Goal: Task Accomplishment & Management: Manage account settings

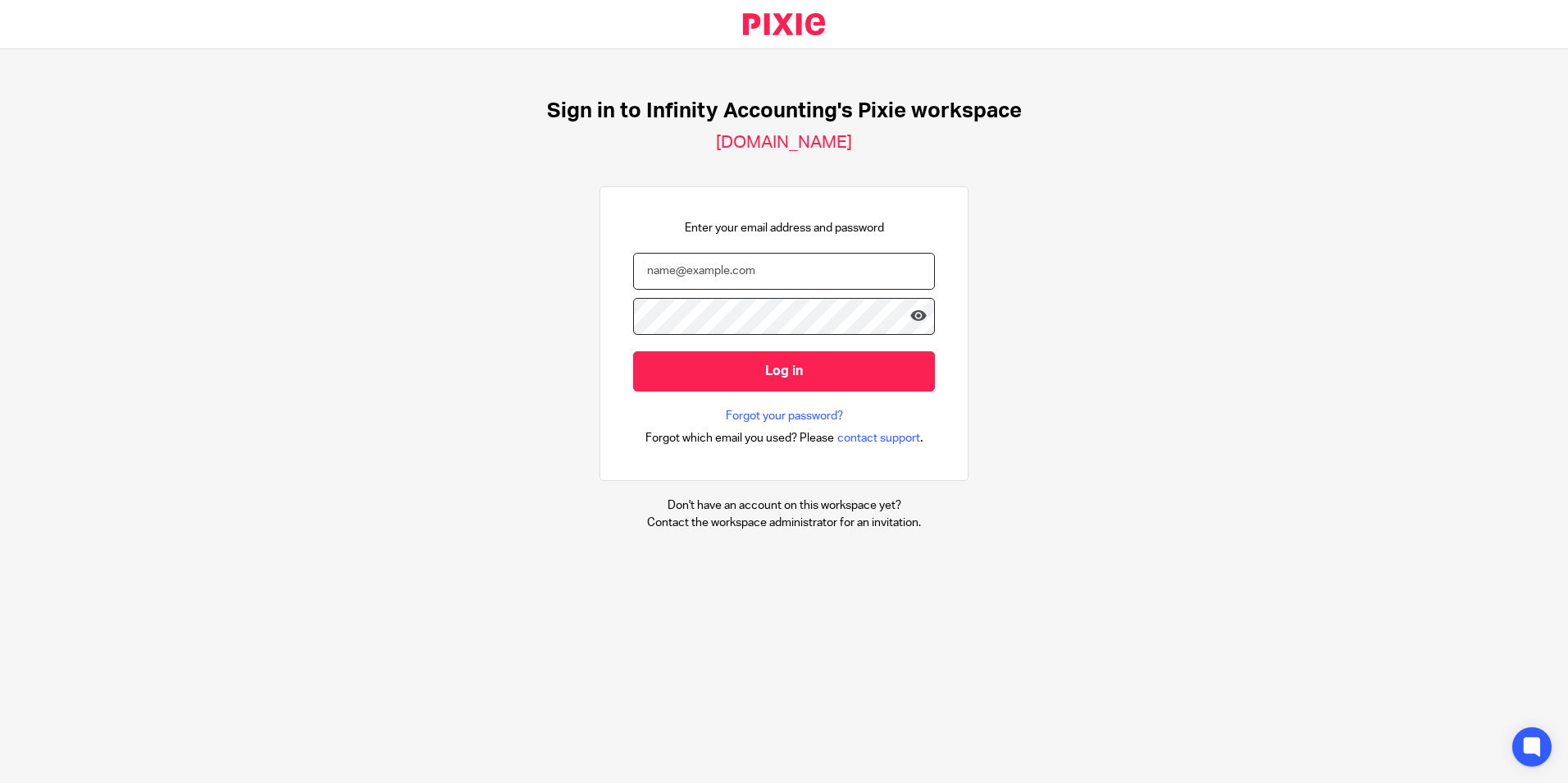
click at [682, 283] on input "email" at bounding box center [784, 270] width 302 height 37
type input "m"
click at [704, 259] on input "email" at bounding box center [784, 270] width 302 height 37
paste input "melissa@infinity-accounting.co.uk"
type input "melissa@infinity-accounting.co.uk"
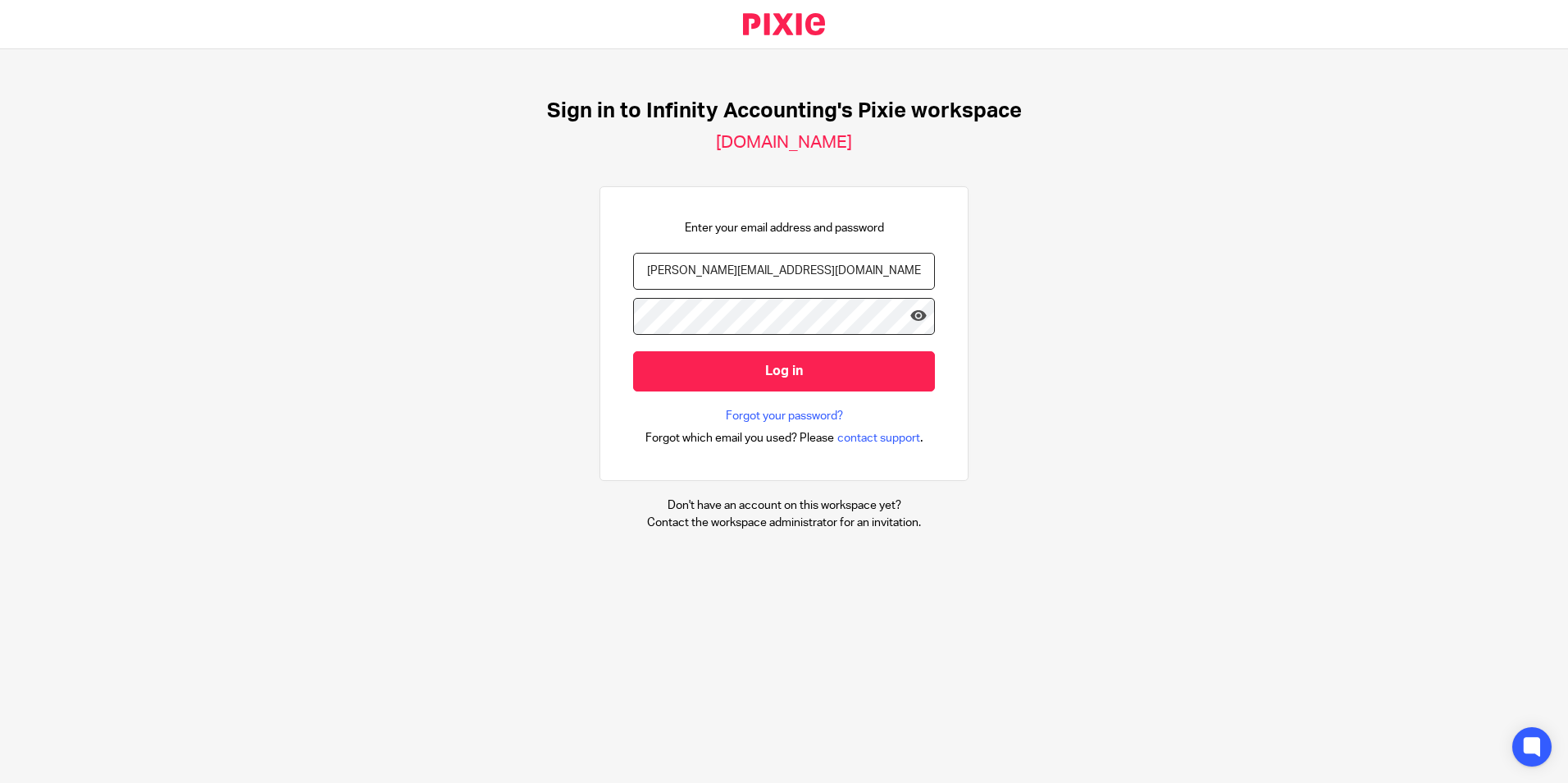
click at [633, 351] on input "Log in" at bounding box center [784, 371] width 302 height 40
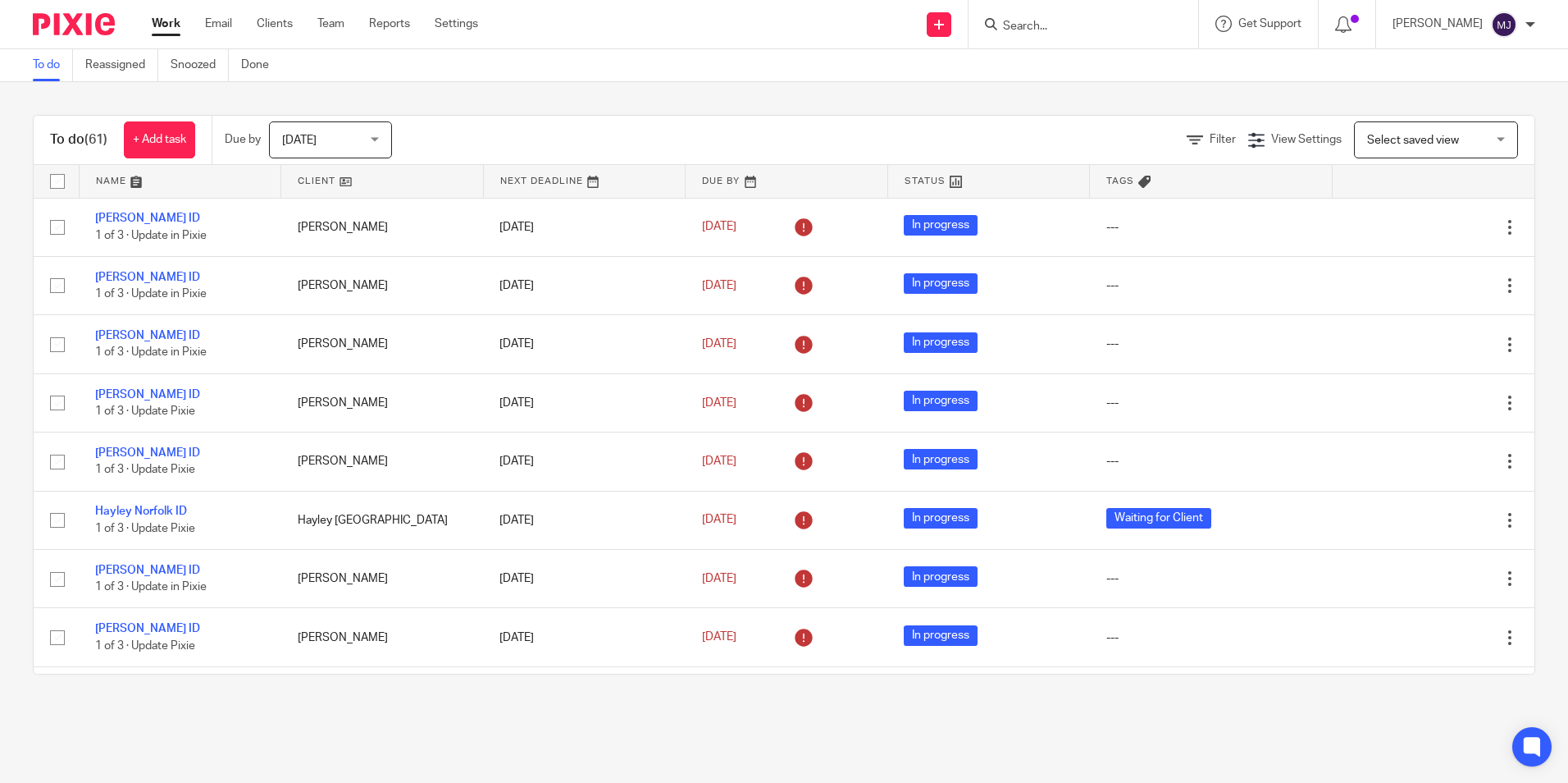
click at [1087, 20] on input "Search" at bounding box center [1075, 27] width 147 height 14
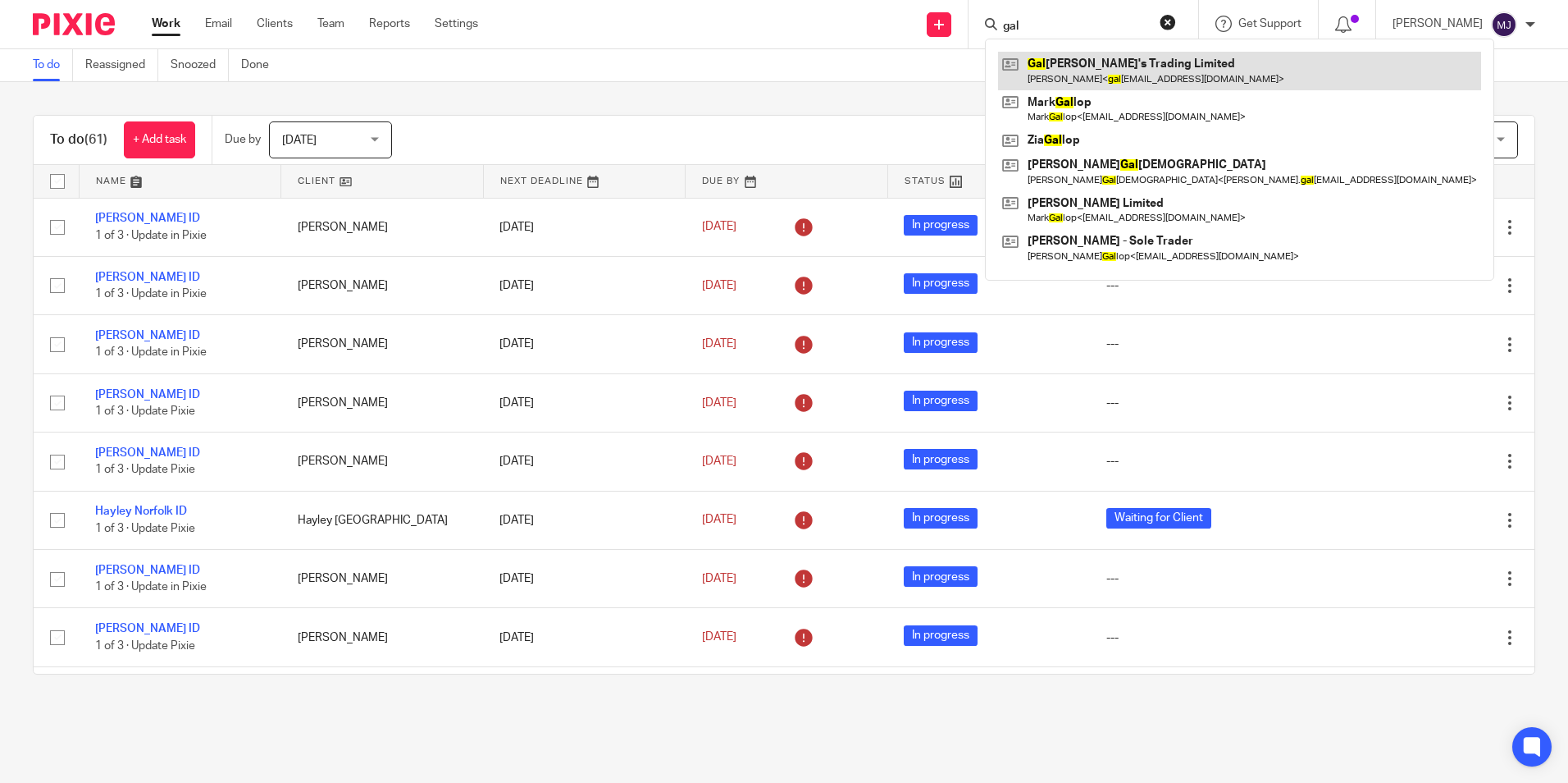
type input "gal"
click at [1104, 55] on link at bounding box center [1239, 71] width 483 height 38
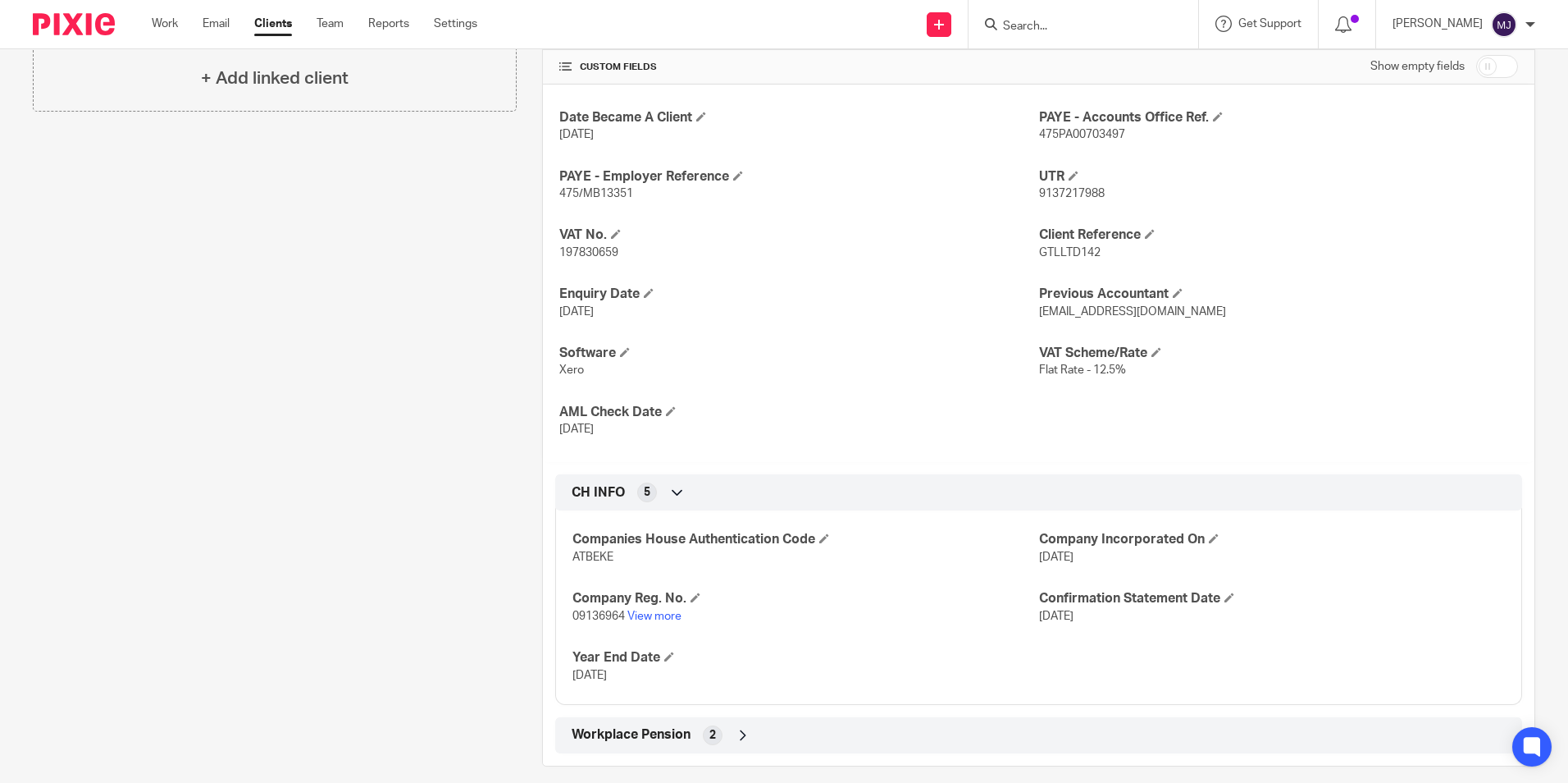
scroll to position [546, 0]
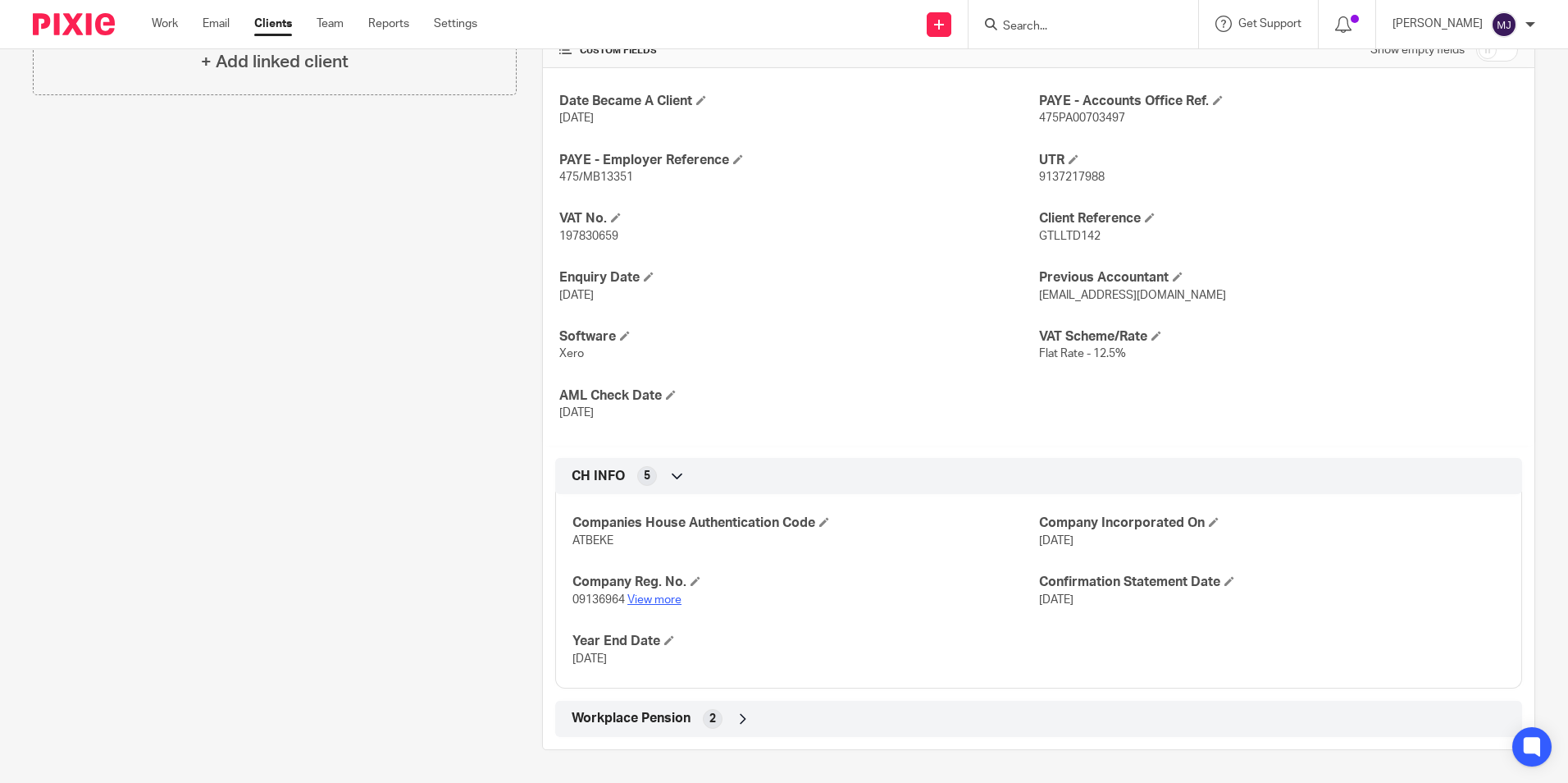
click at [641, 599] on link "View more" at bounding box center [654, 599] width 54 height 12
click at [1226, 578] on span at bounding box center [1229, 580] width 10 height 10
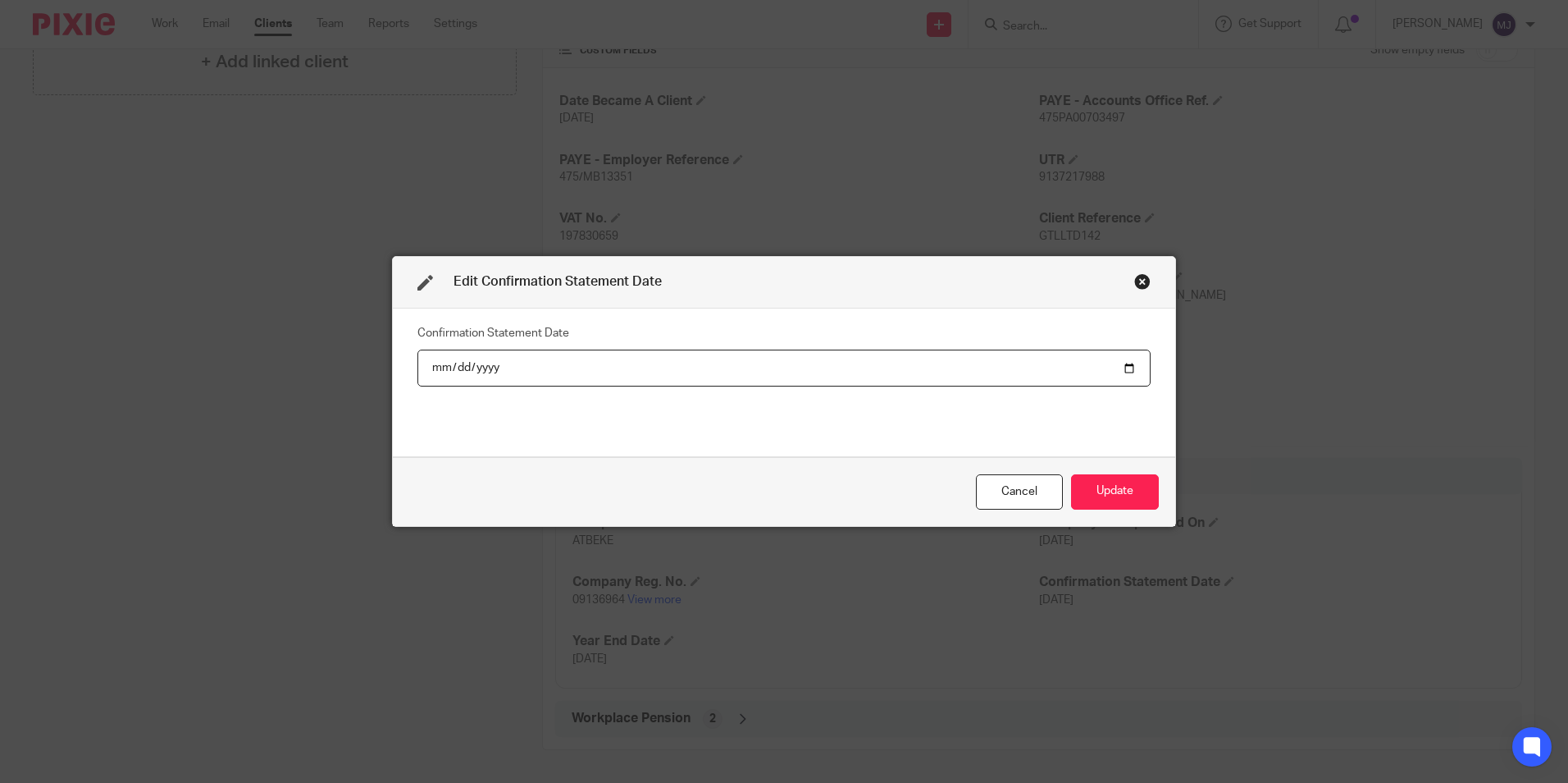
click at [488, 356] on input "2025-07-18" at bounding box center [784, 367] width 733 height 37
click at [484, 370] on input "2025-07-18" at bounding box center [784, 367] width 733 height 37
type input "2026-07-18"
click at [1110, 485] on button "Update" at bounding box center [1114, 491] width 88 height 35
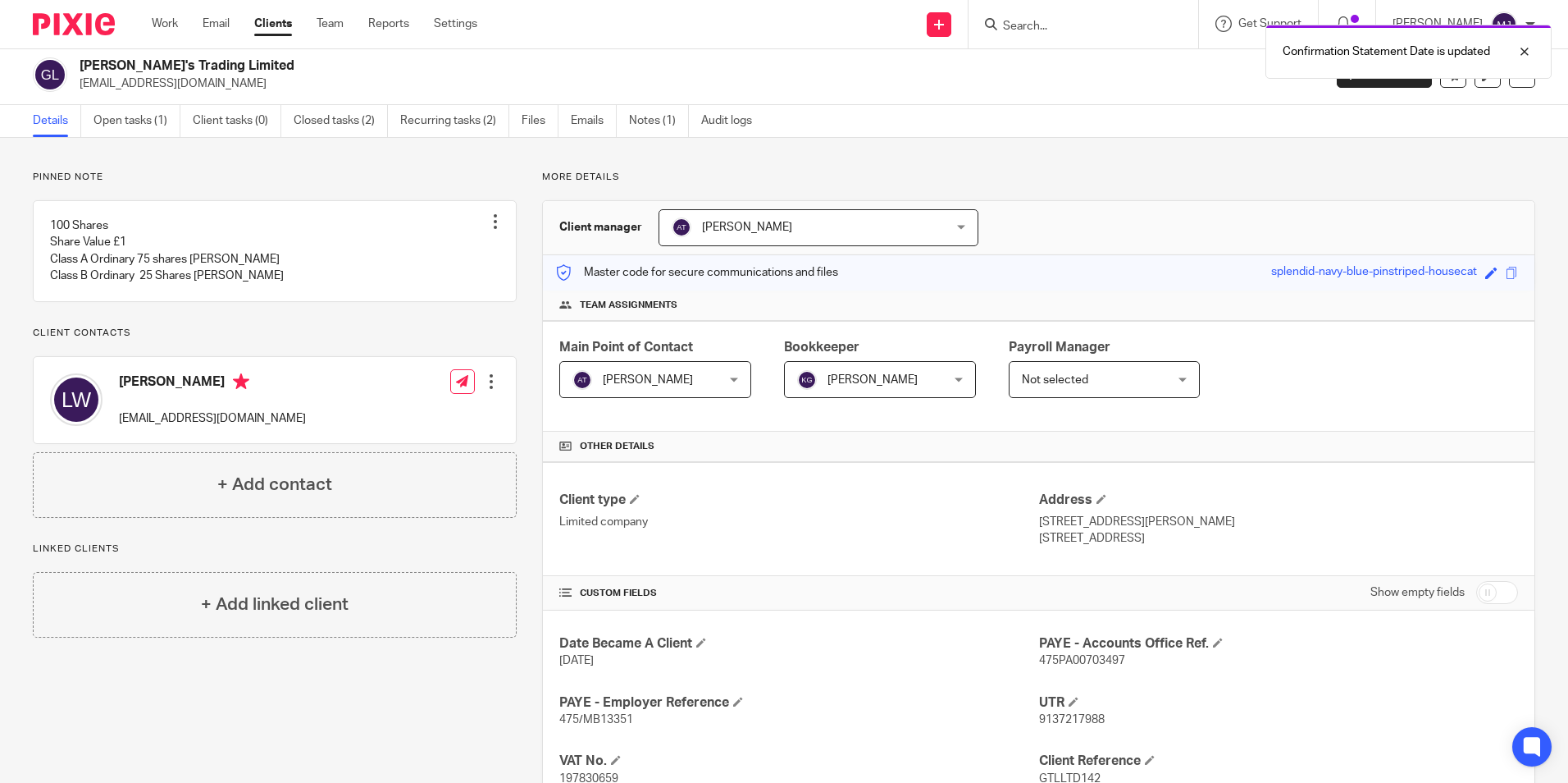
scroll to position [0, 0]
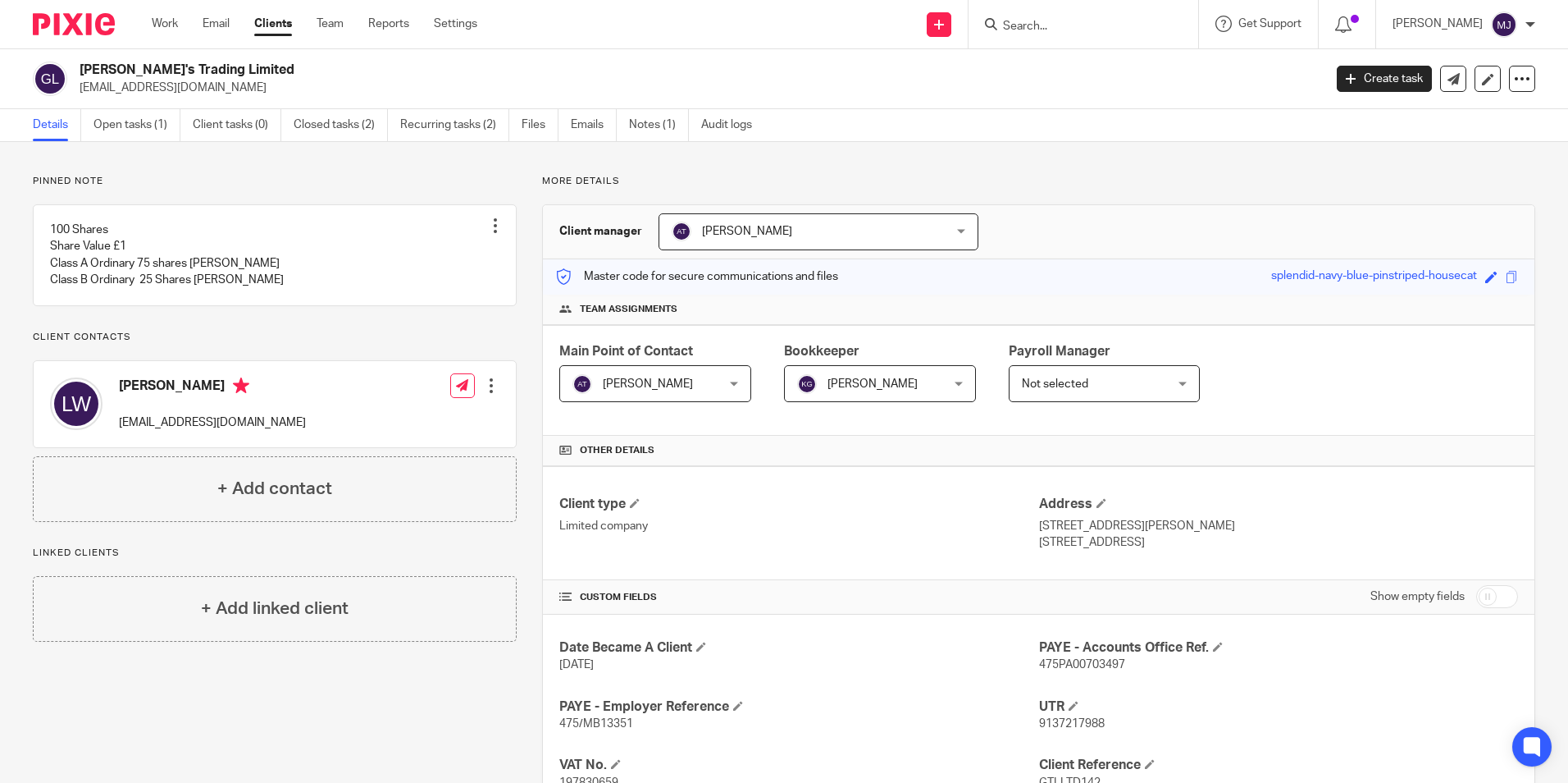
click at [1066, 25] on input "Search" at bounding box center [1075, 27] width 147 height 14
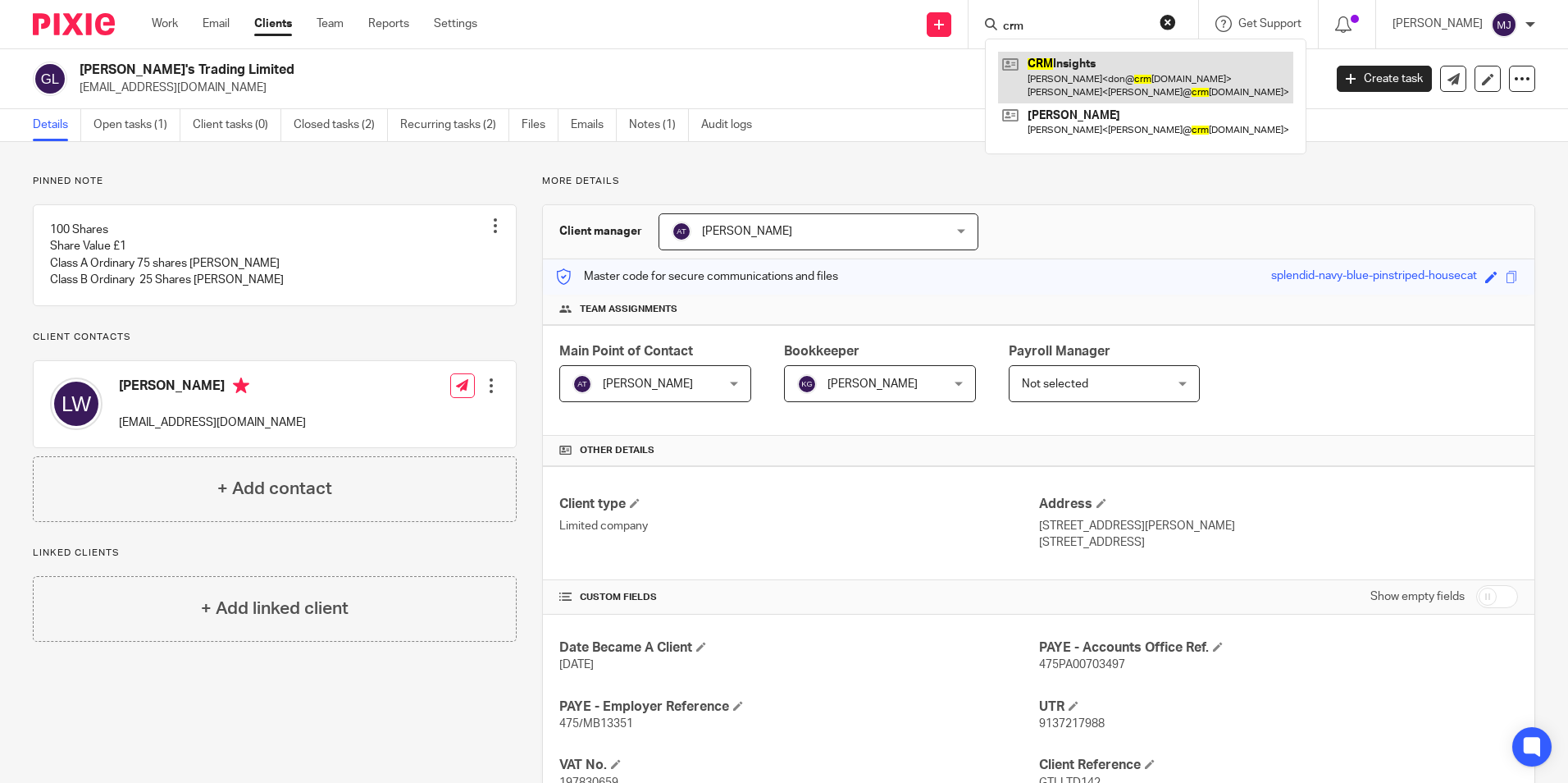
type input "crm"
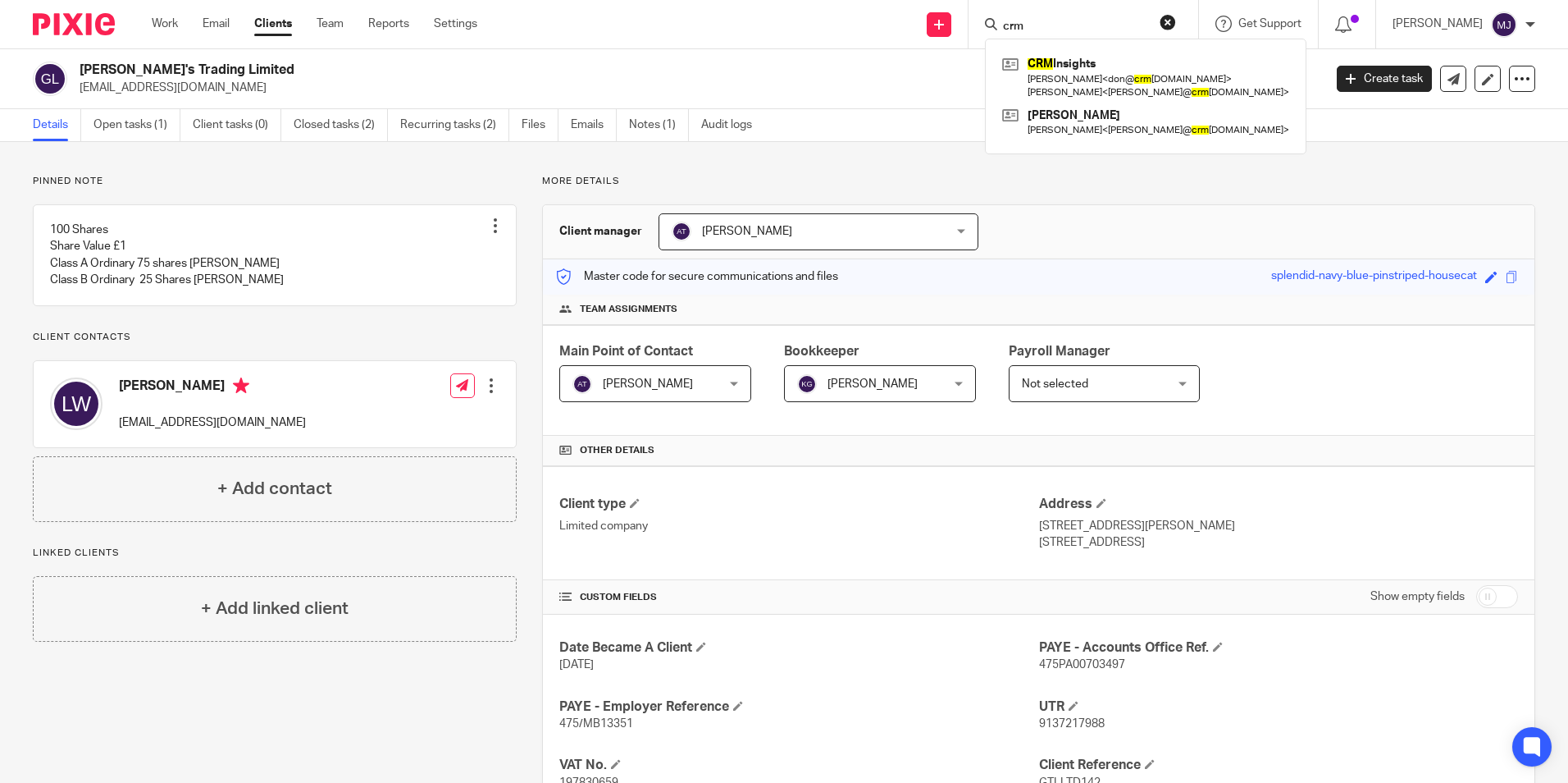
drag, startPoint x: 1103, startPoint y: 79, endPoint x: 894, endPoint y: 85, distance: 209.1
click at [1103, 79] on link at bounding box center [1145, 77] width 296 height 51
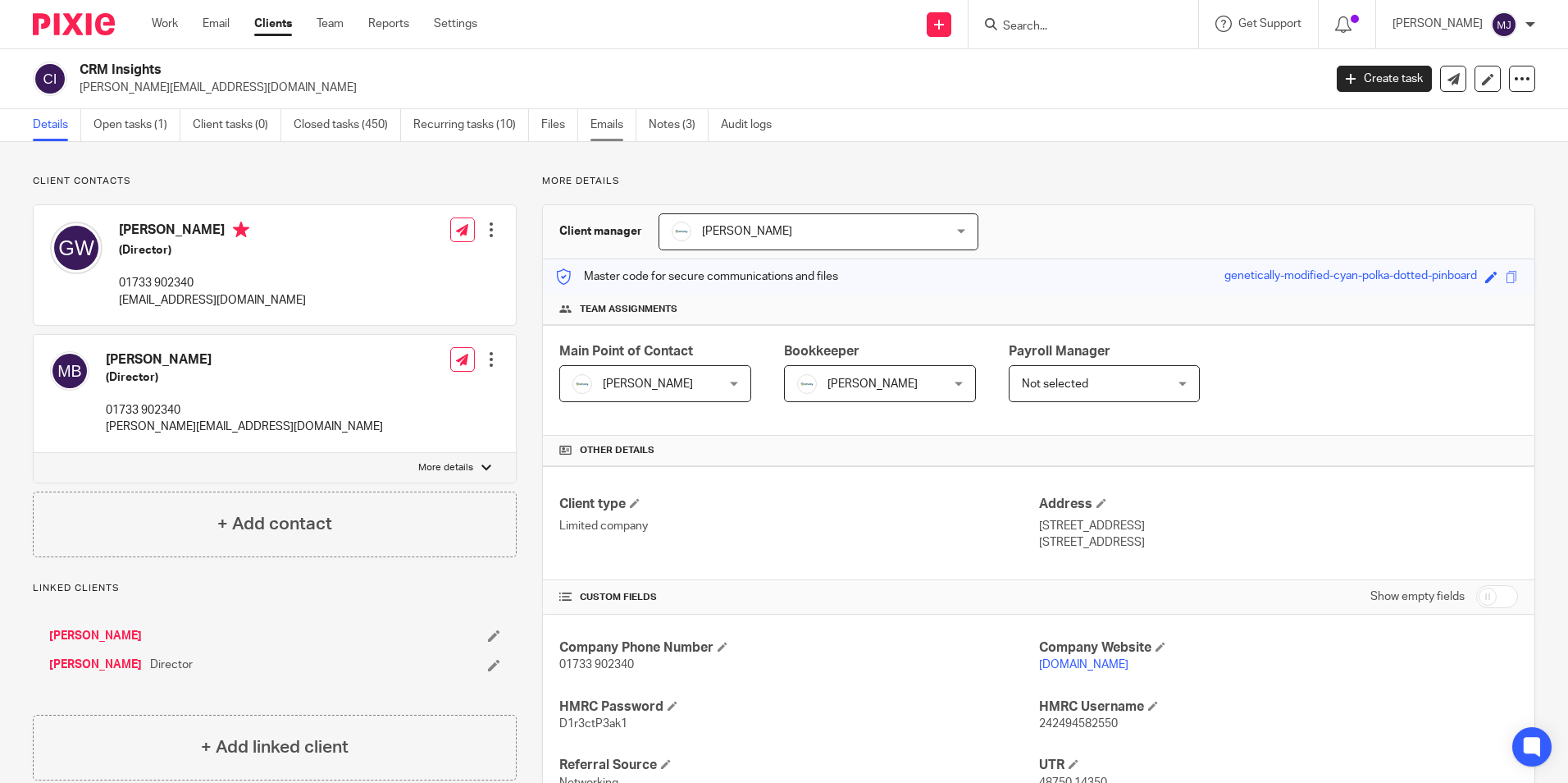
click at [616, 127] on link "Emails" at bounding box center [613, 125] width 46 height 32
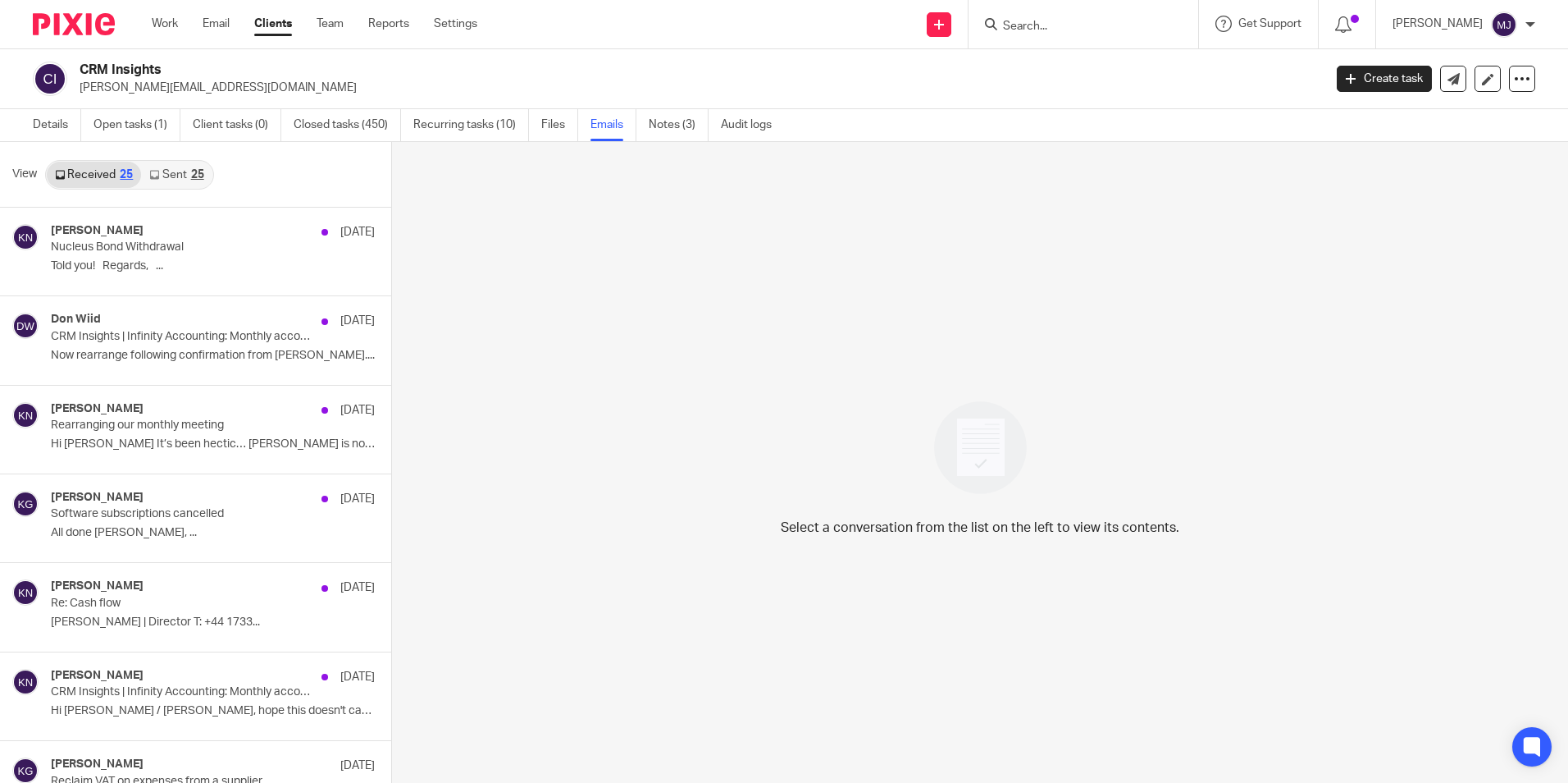
click at [192, 175] on div "25" at bounding box center [197, 175] width 14 height 12
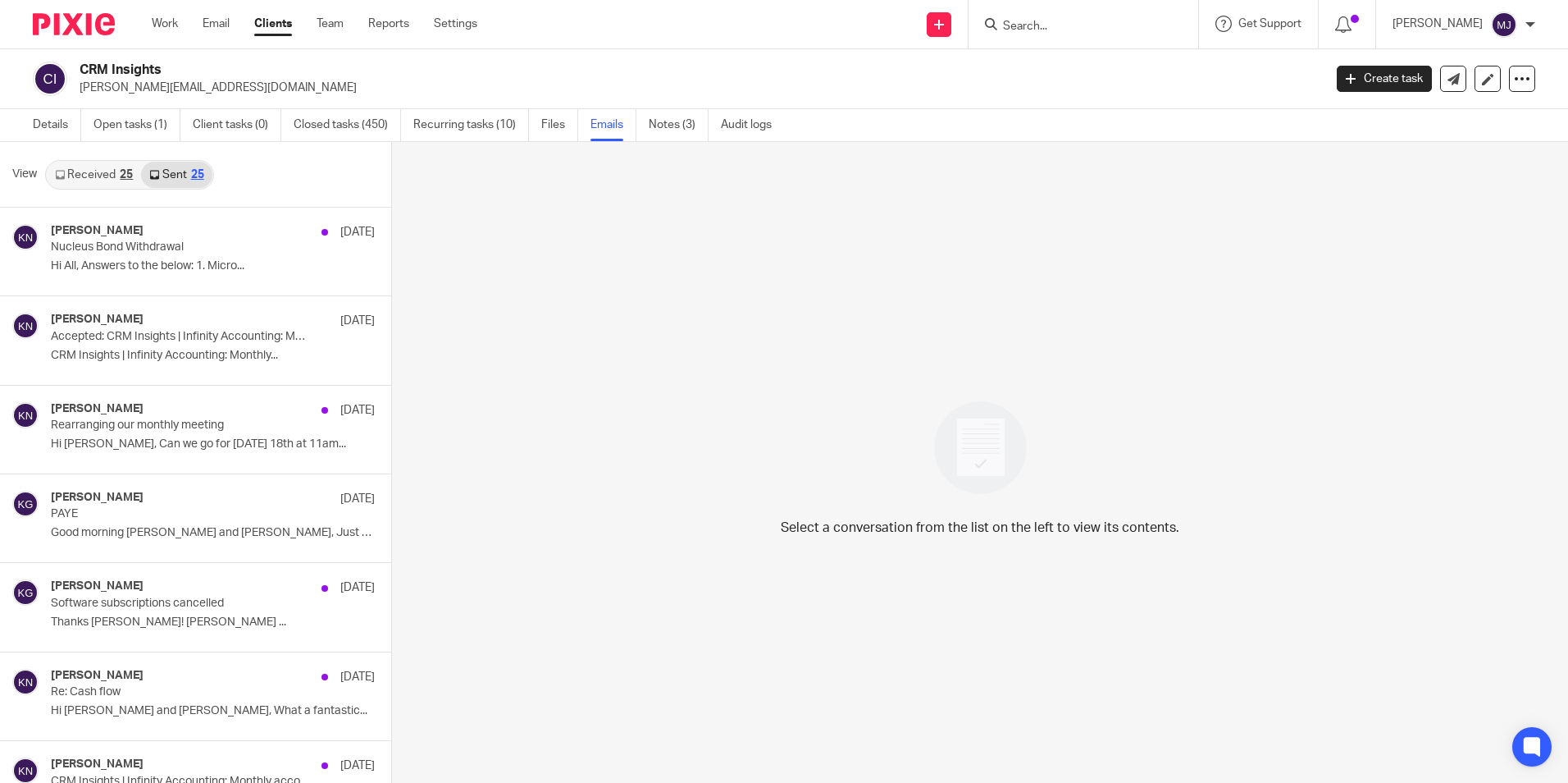
scroll to position [3, 0]
click at [98, 166] on link "Received 25" at bounding box center [94, 172] width 94 height 26
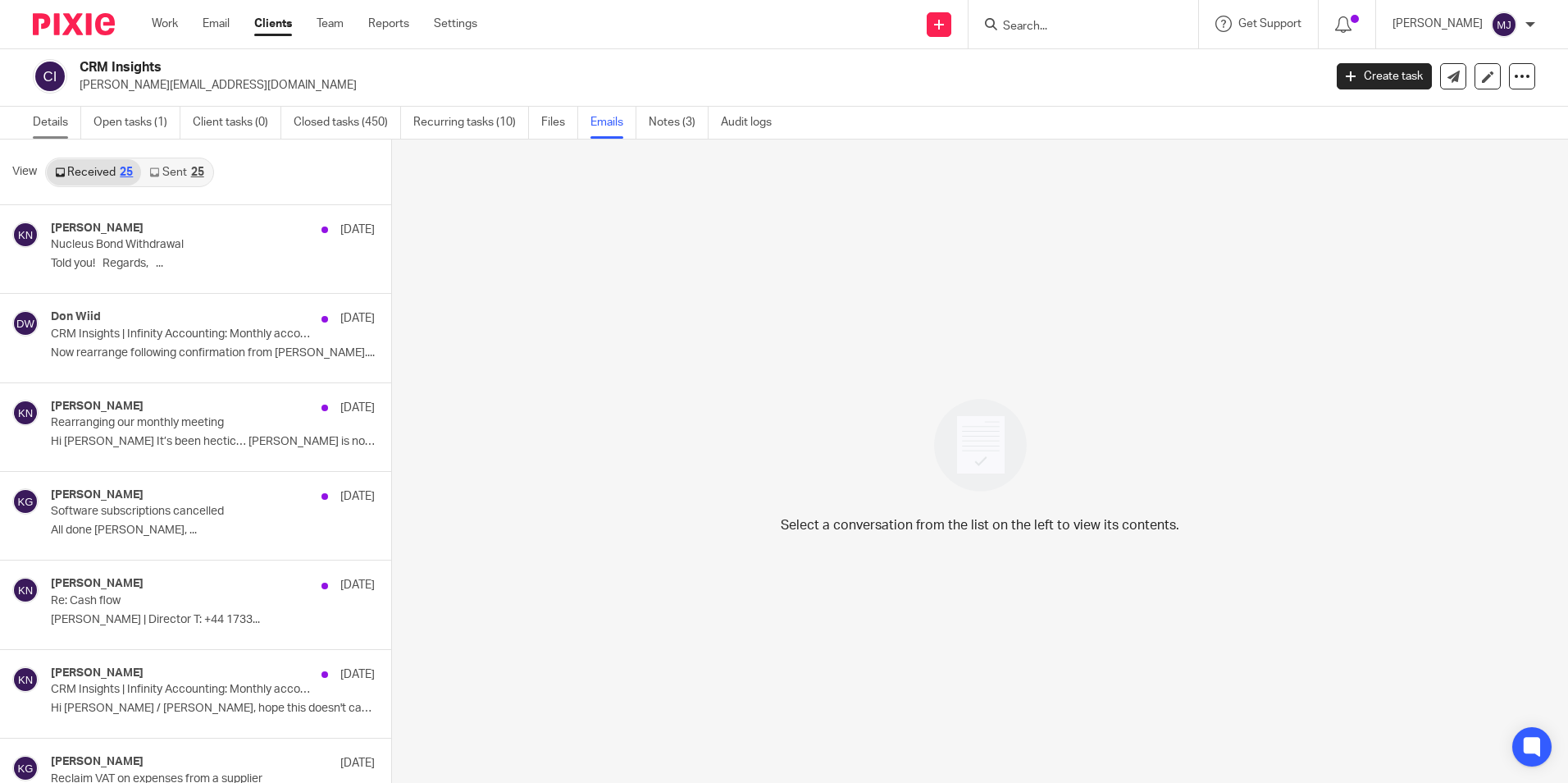
click at [47, 118] on link "Details" at bounding box center [57, 122] width 49 height 32
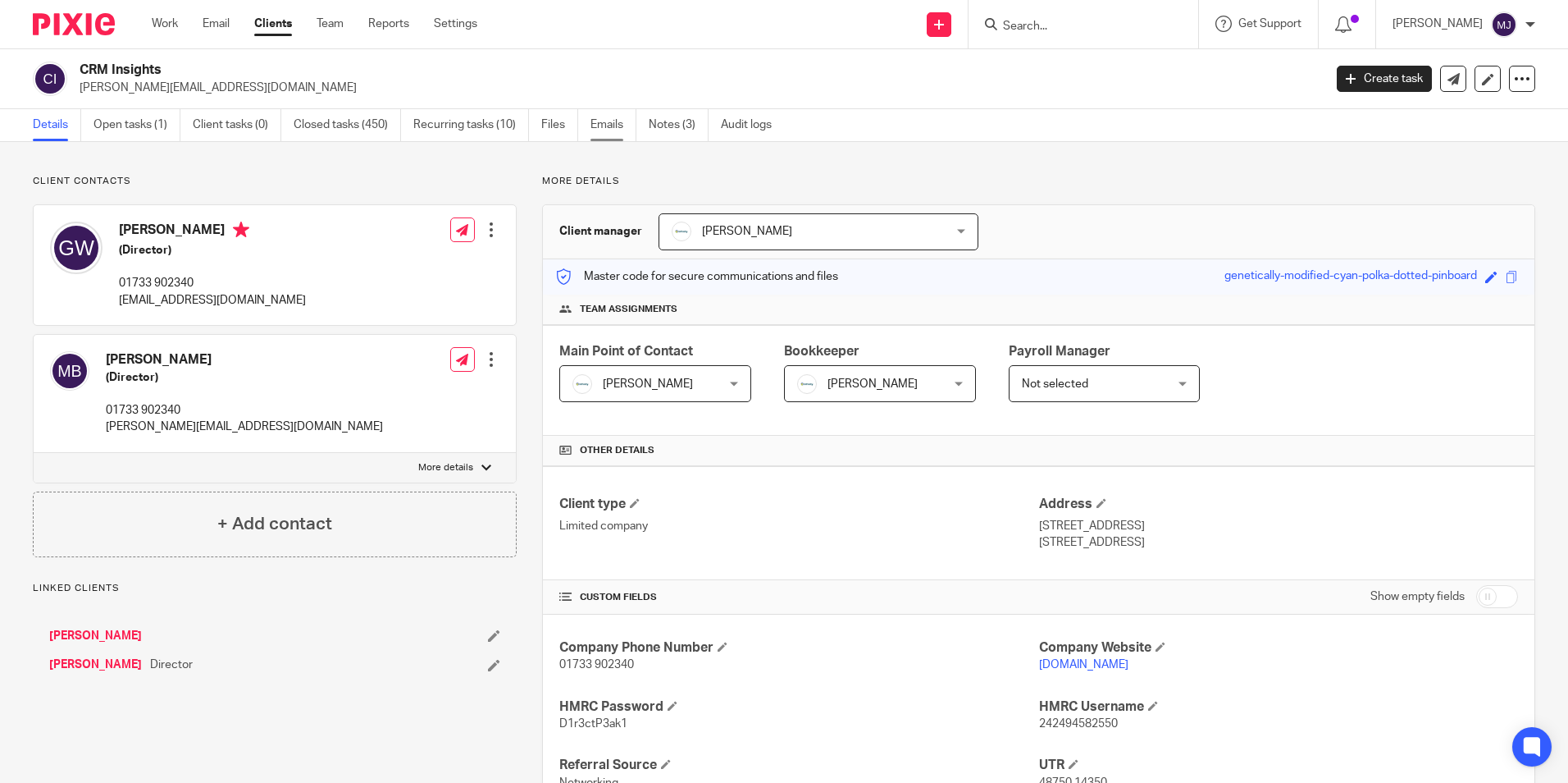
click at [600, 124] on link "Emails" at bounding box center [613, 125] width 46 height 32
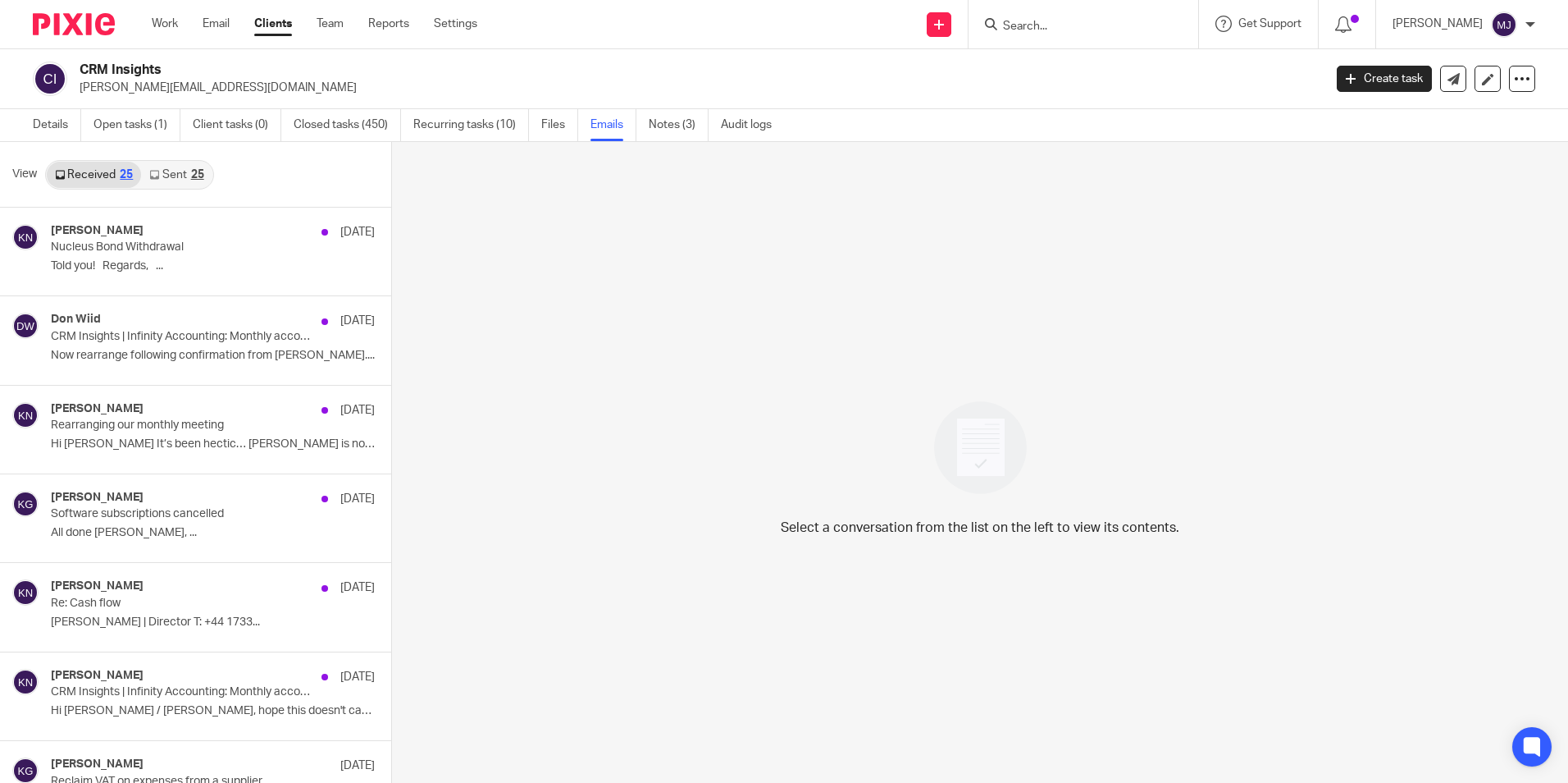
click at [170, 167] on link "Sent 25" at bounding box center [176, 175] width 70 height 26
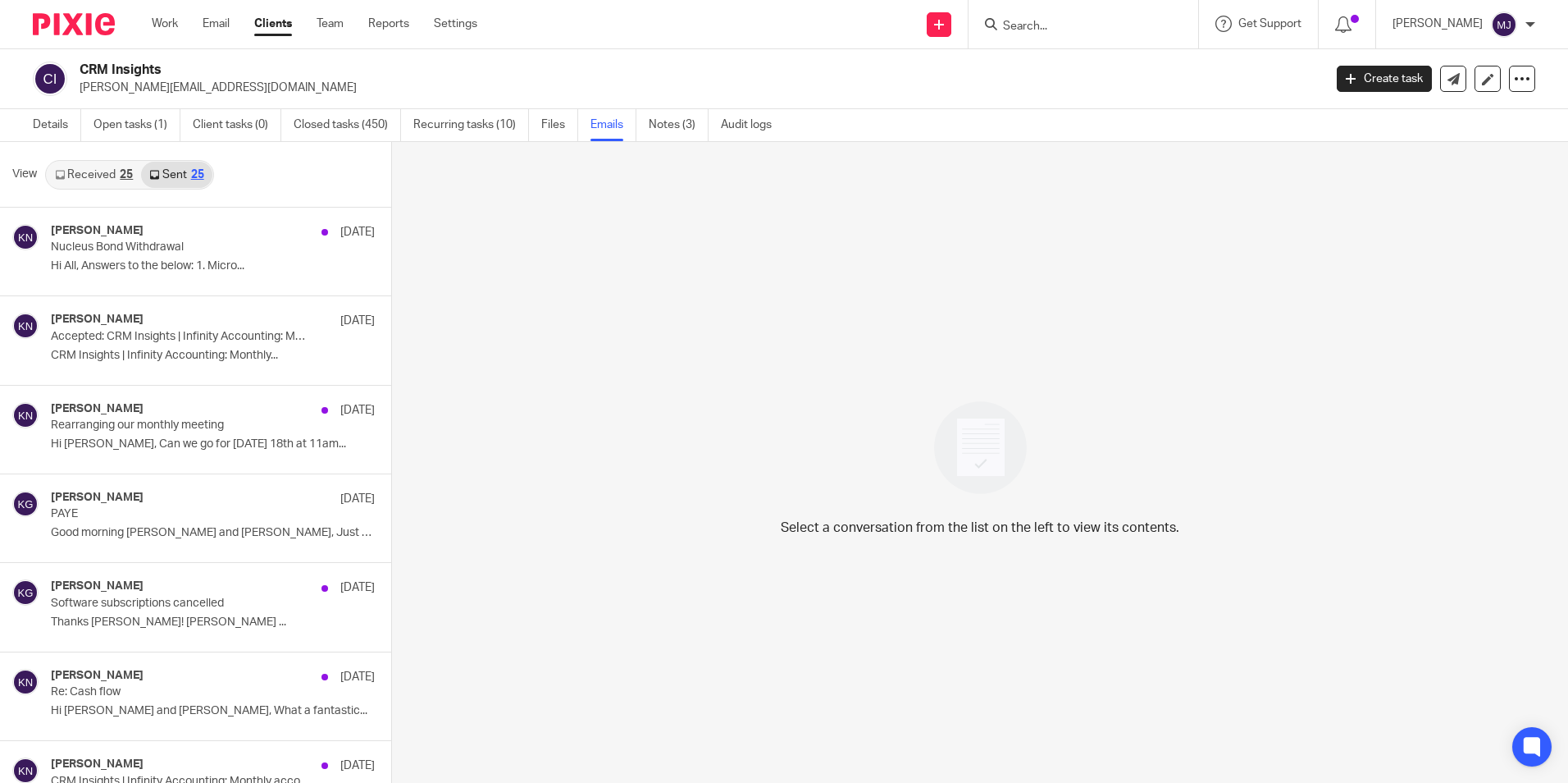
drag, startPoint x: 72, startPoint y: 23, endPoint x: 268, endPoint y: 24, distance: 196.0
click at [72, 23] on img at bounding box center [73, 24] width 82 height 22
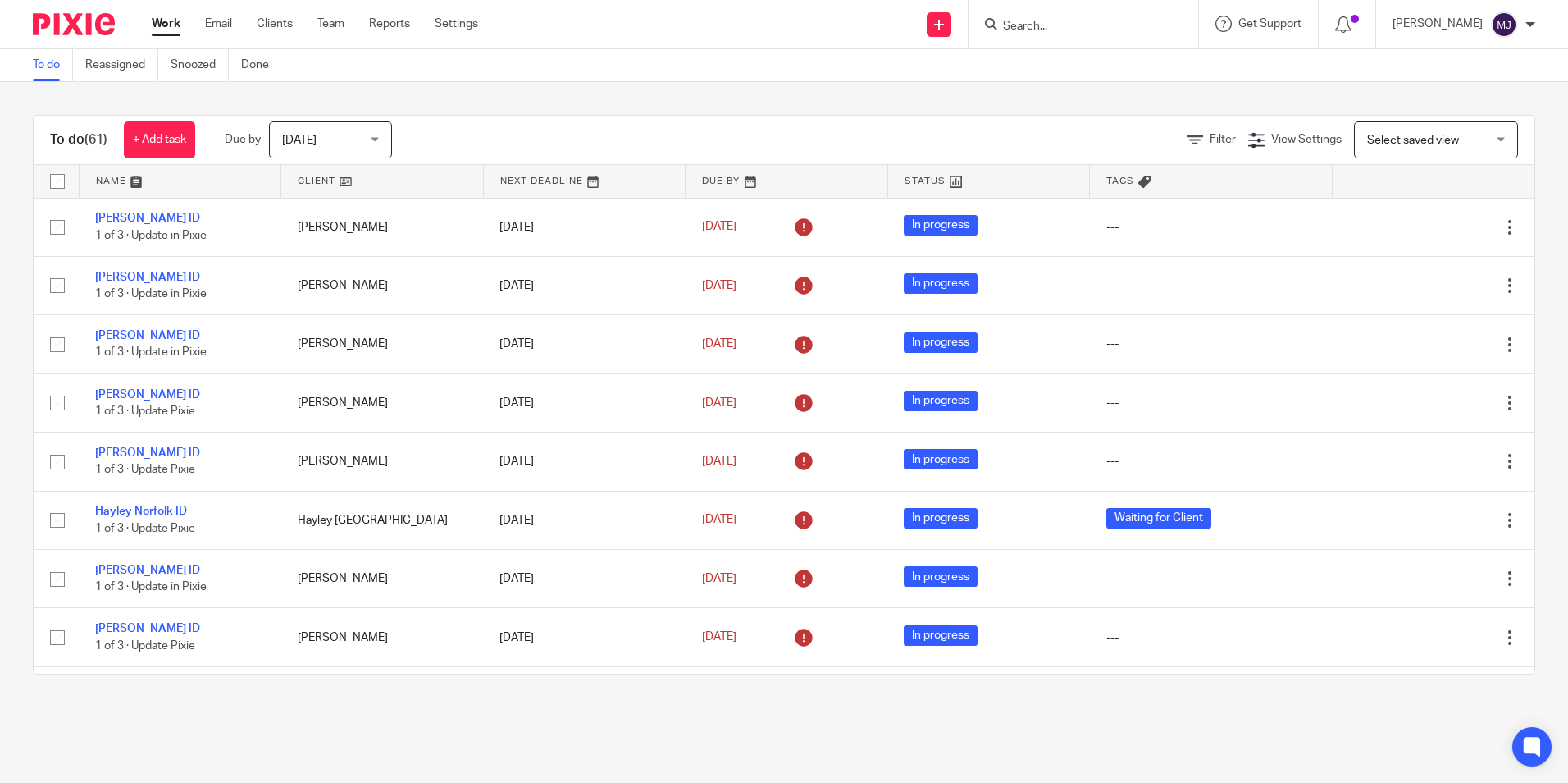
click at [1058, 25] on input "Search" at bounding box center [1075, 27] width 147 height 14
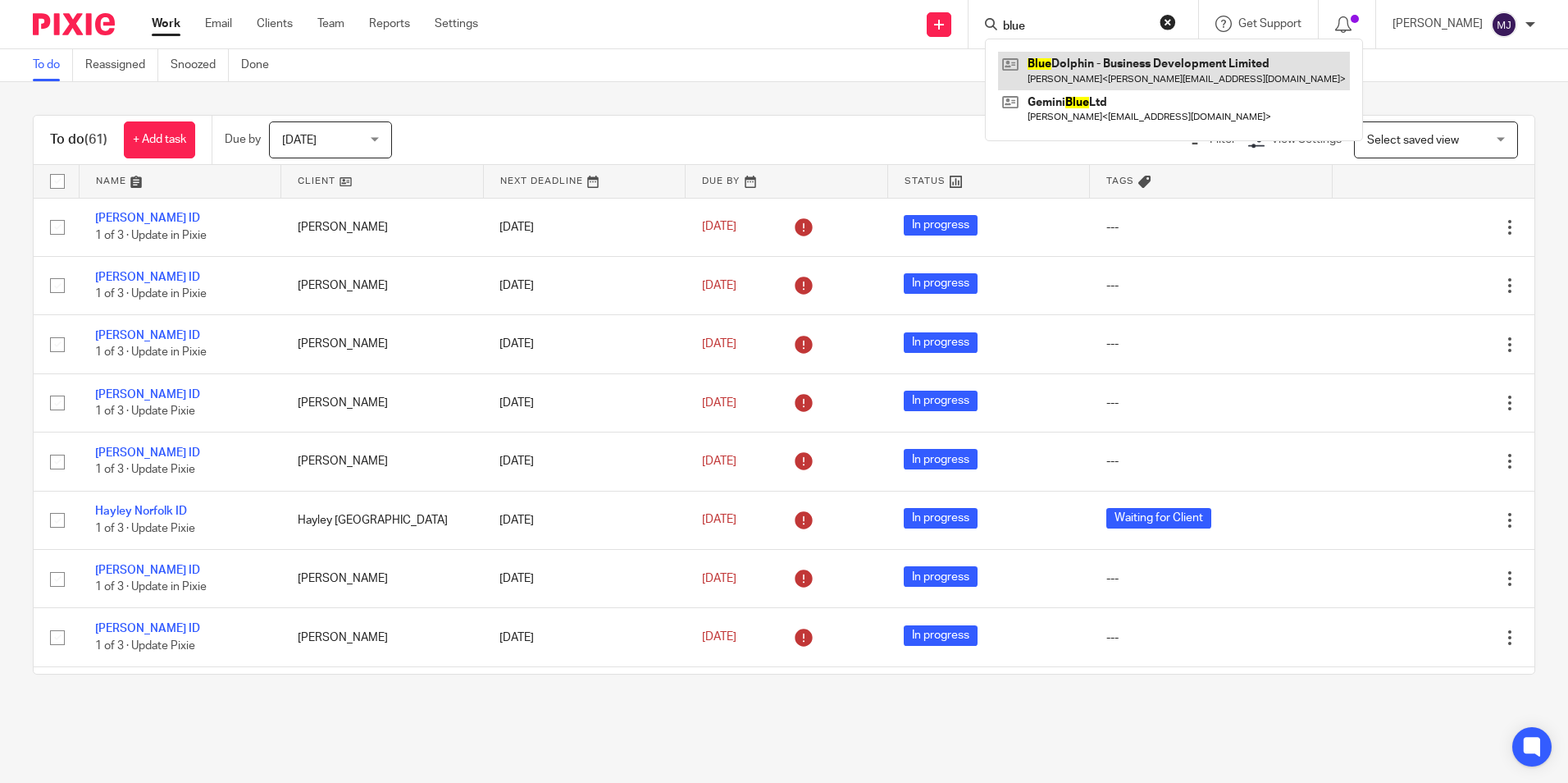
type input "blue"
click at [1137, 86] on link at bounding box center [1173, 71] width 352 height 38
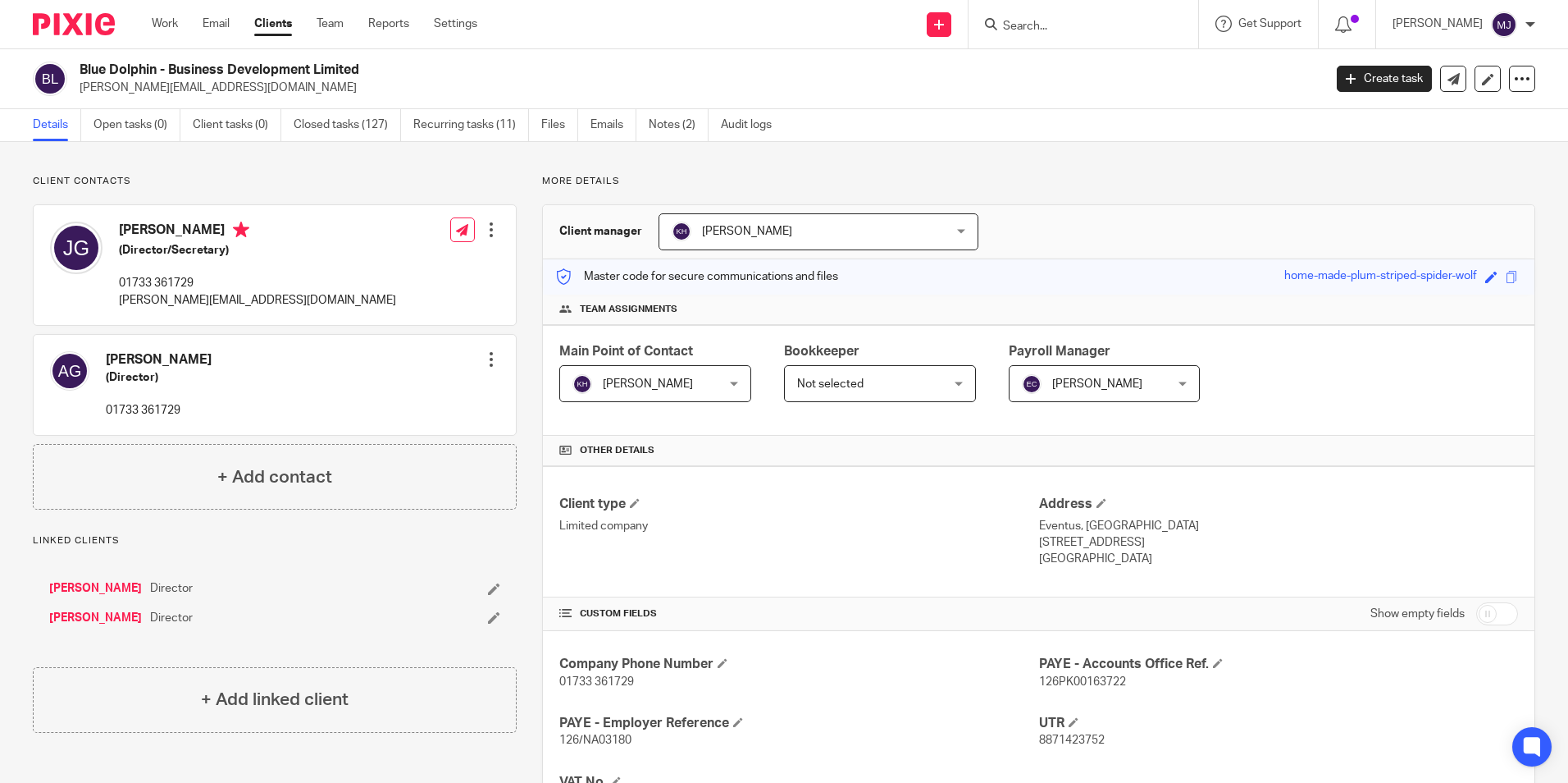
click at [1034, 26] on input "Search" at bounding box center [1075, 27] width 147 height 14
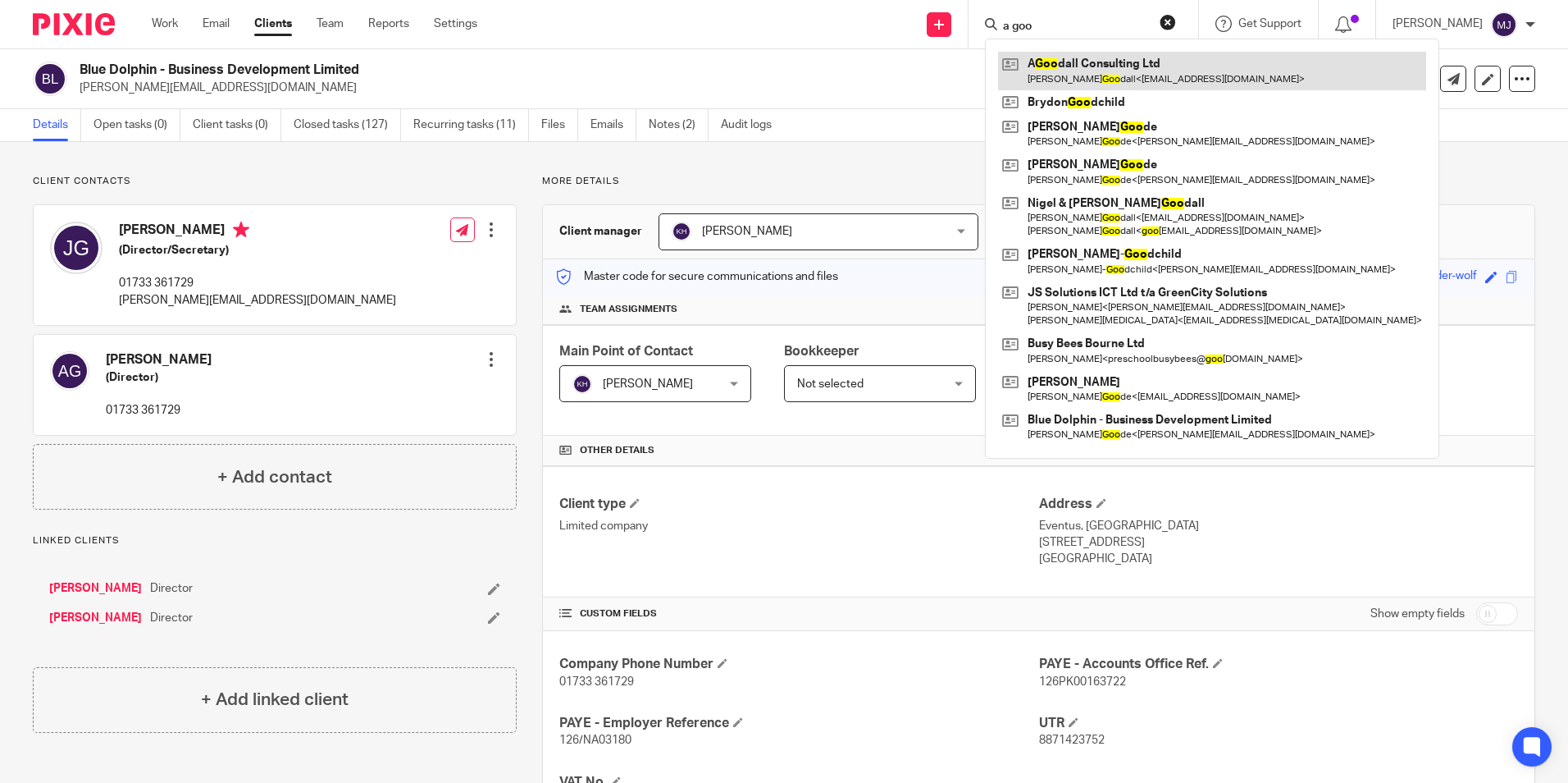
type input "a goo"
click at [1084, 52] on link at bounding box center [1212, 71] width 428 height 38
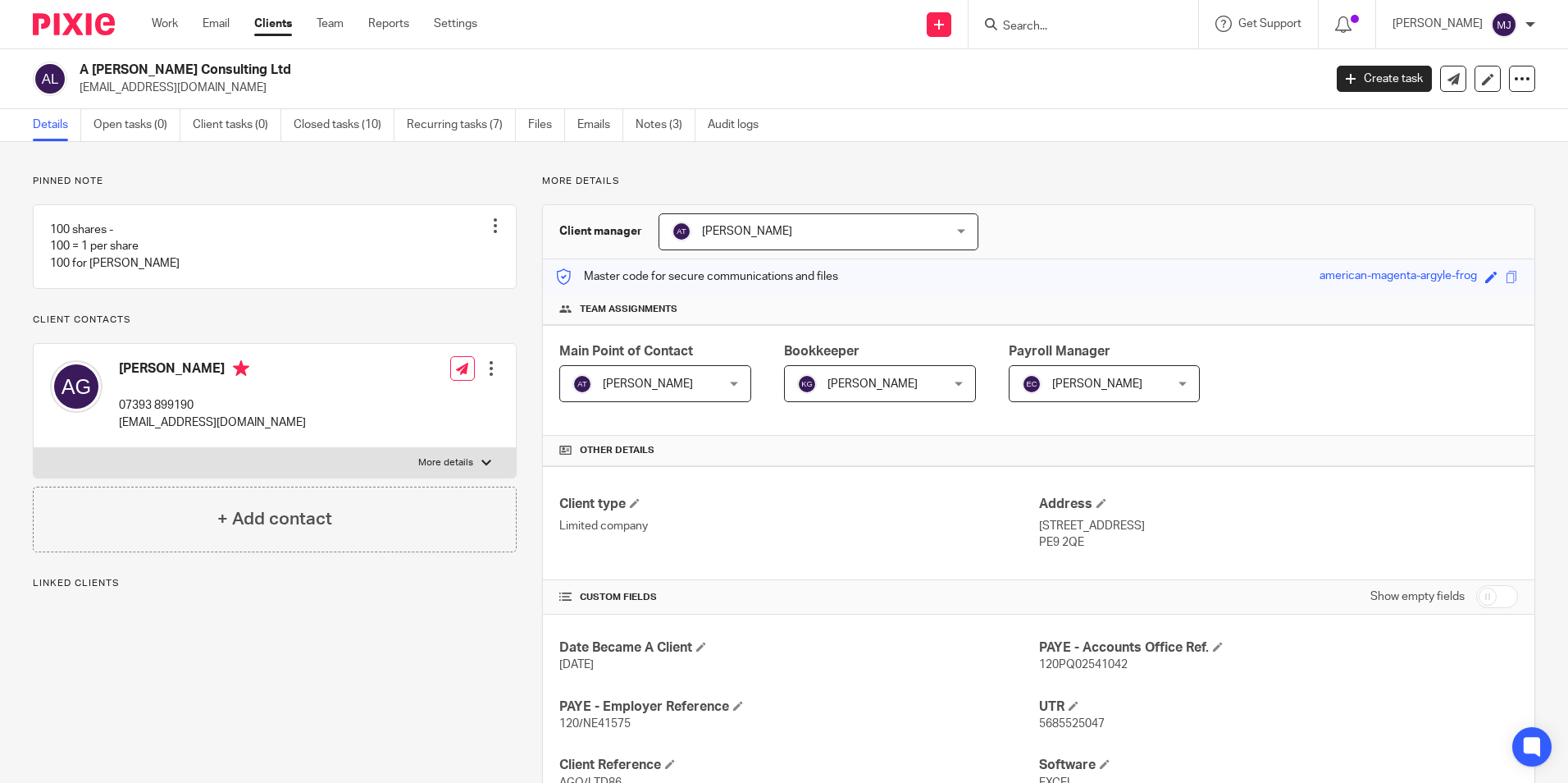
scroll to position [410, 0]
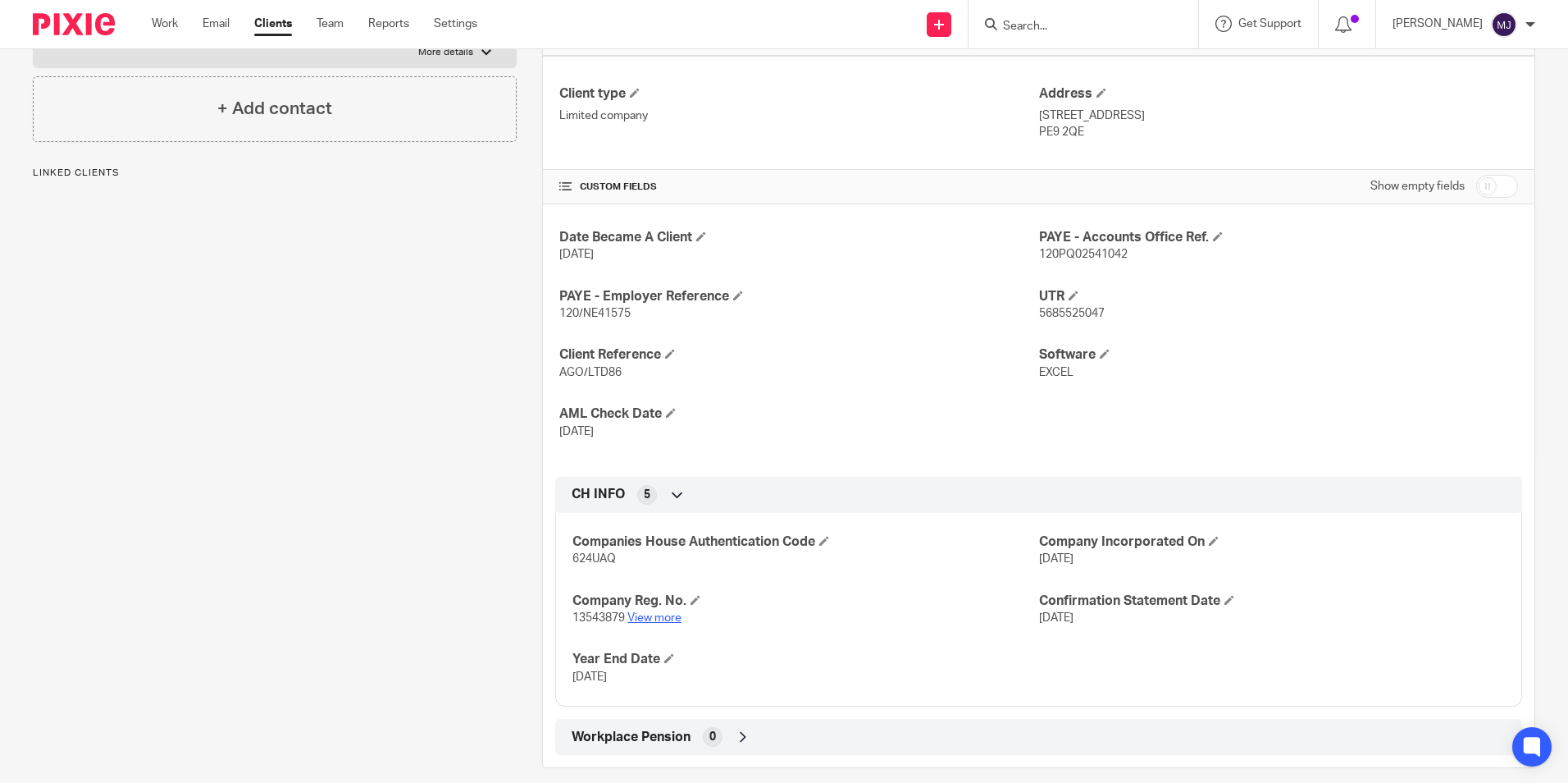
click at [650, 619] on link "View more" at bounding box center [654, 618] width 54 height 12
click at [1225, 597] on span at bounding box center [1229, 599] width 10 height 10
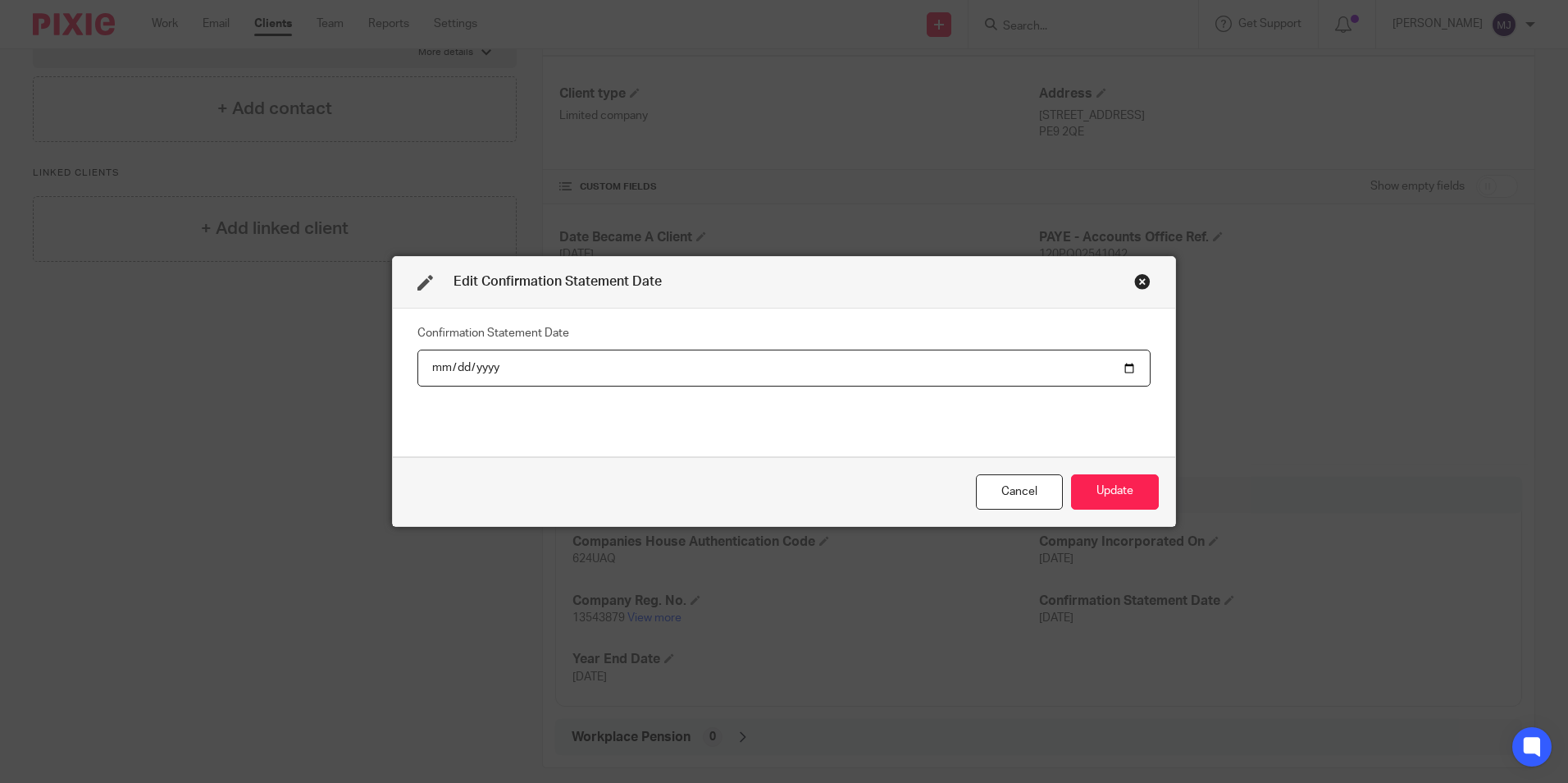
drag, startPoint x: 471, startPoint y: 358, endPoint x: 671, endPoint y: 396, distance: 203.6
click at [472, 358] on input "[DATE]" at bounding box center [784, 367] width 733 height 37
click at [482, 366] on input "[DATE]" at bounding box center [784, 367] width 733 height 37
type input "275760-08-01"
type input "[DATE]"
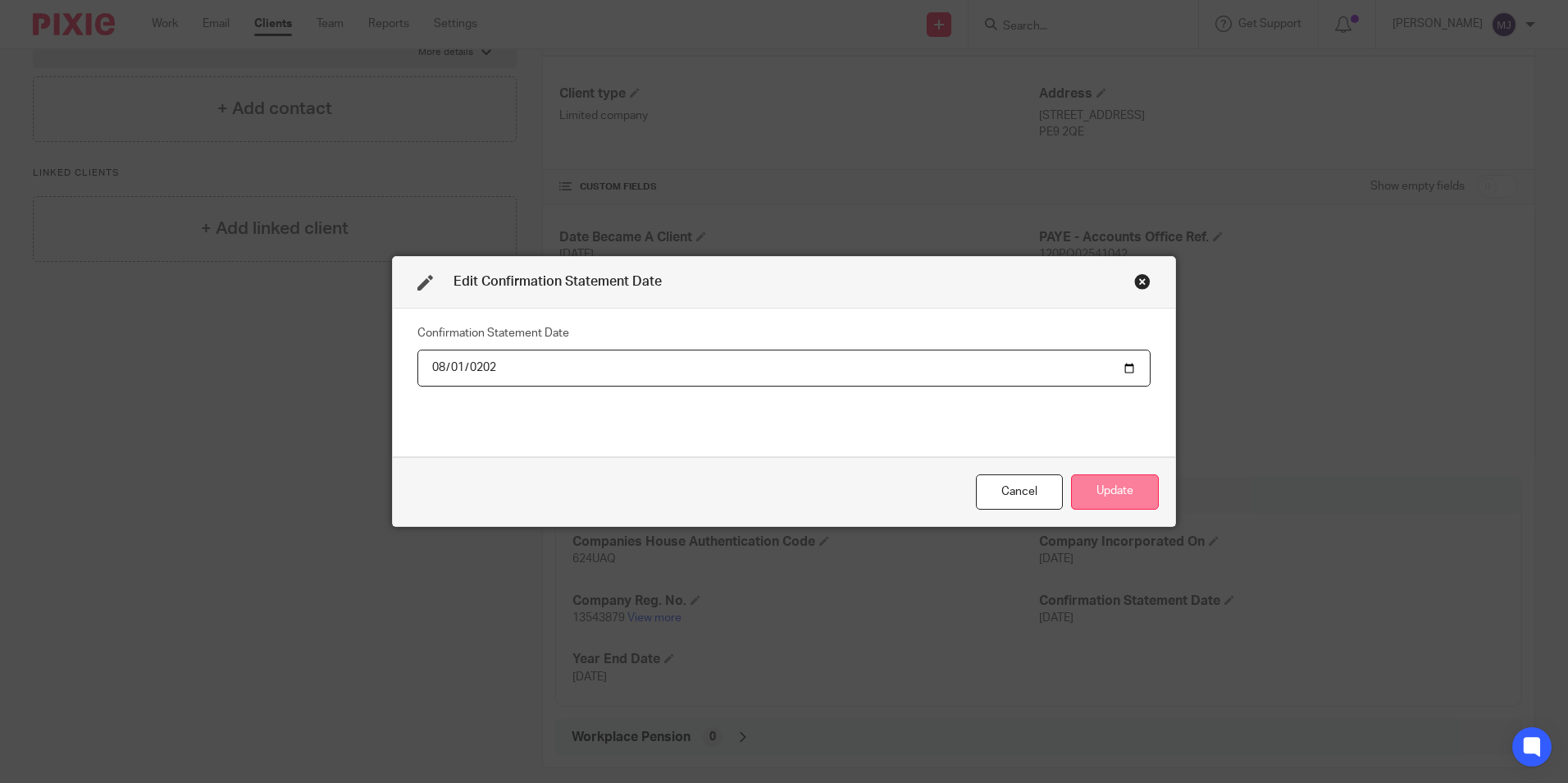
drag, startPoint x: 1125, startPoint y: 495, endPoint x: 753, endPoint y: 758, distance: 455.6
click at [1123, 495] on button "Update" at bounding box center [1114, 491] width 88 height 35
